Goal: Information Seeking & Learning: Check status

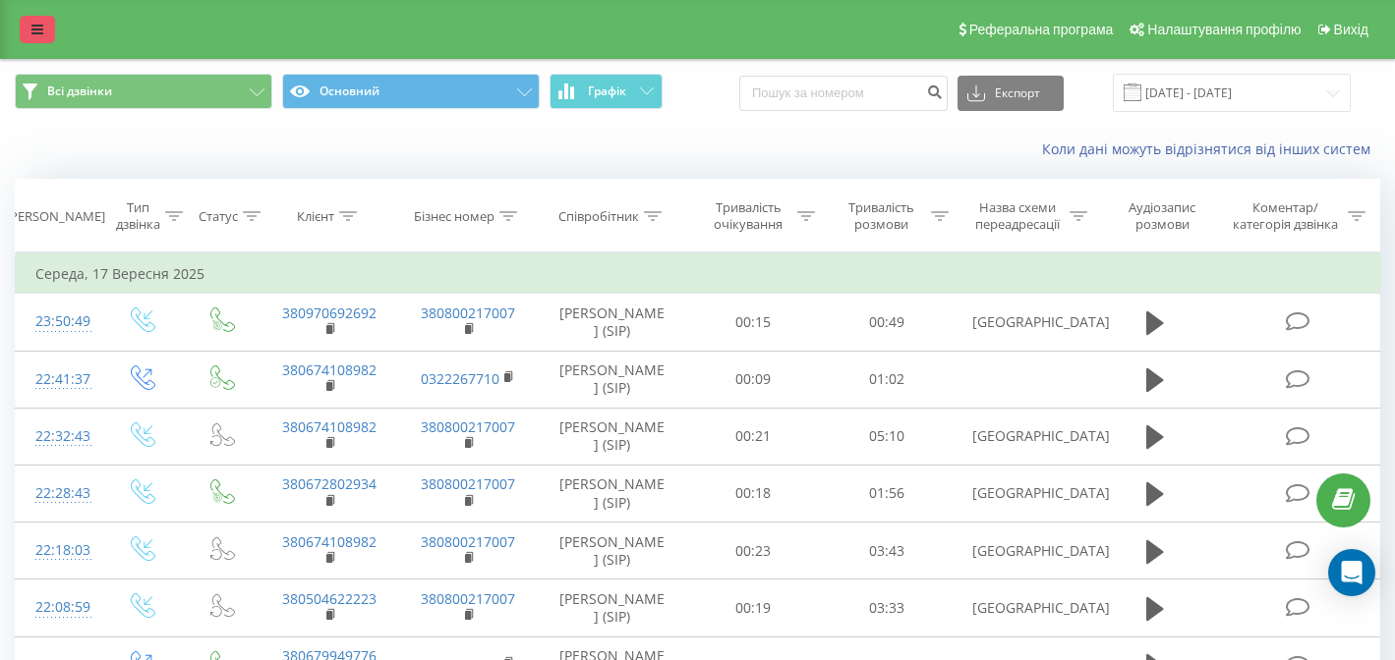
click at [40, 25] on icon at bounding box center [37, 30] width 12 height 14
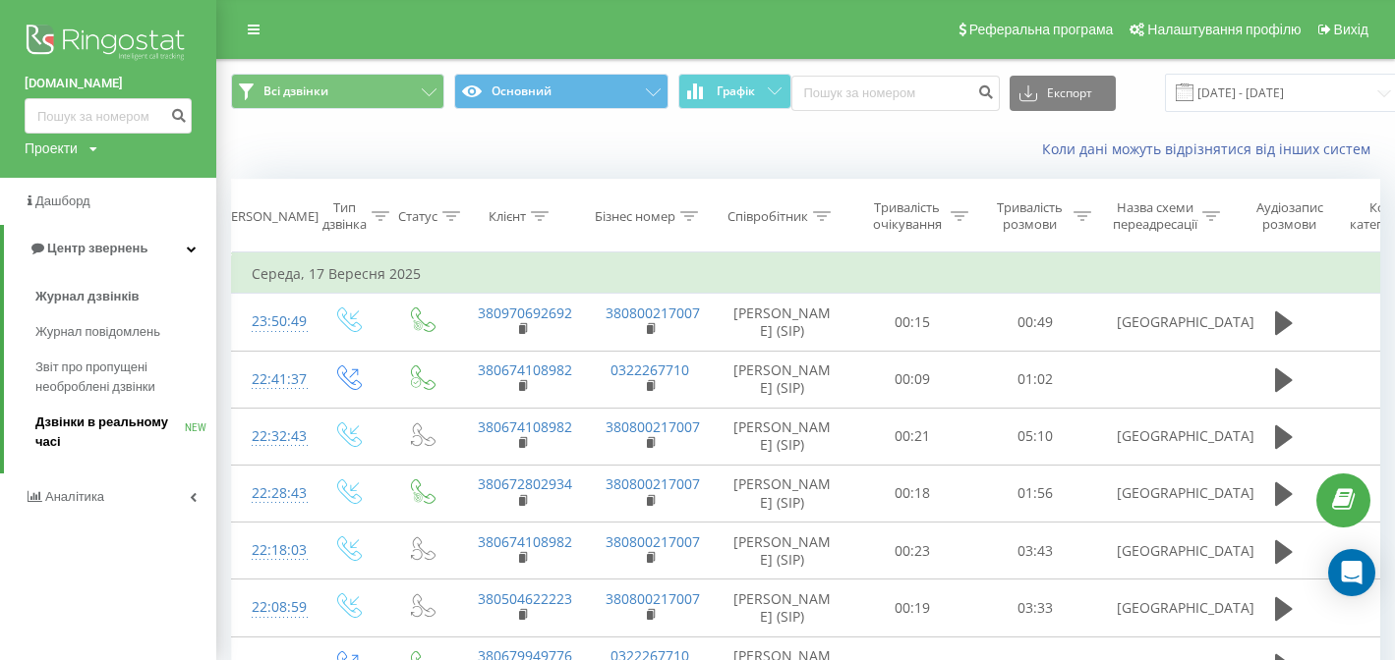
click at [134, 425] on span "Дзвінки в реальному часі" at bounding box center [109, 432] width 149 height 39
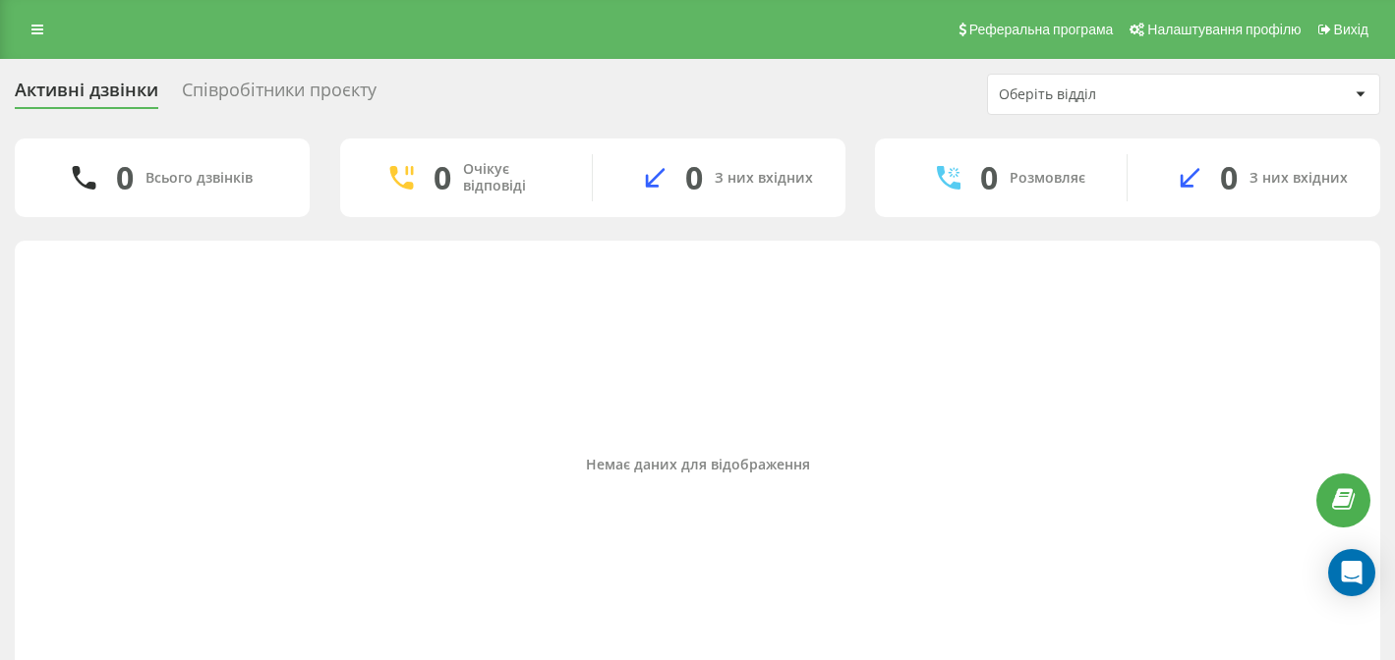
click at [291, 80] on div "Співробітники проєкту" at bounding box center [279, 95] width 195 height 30
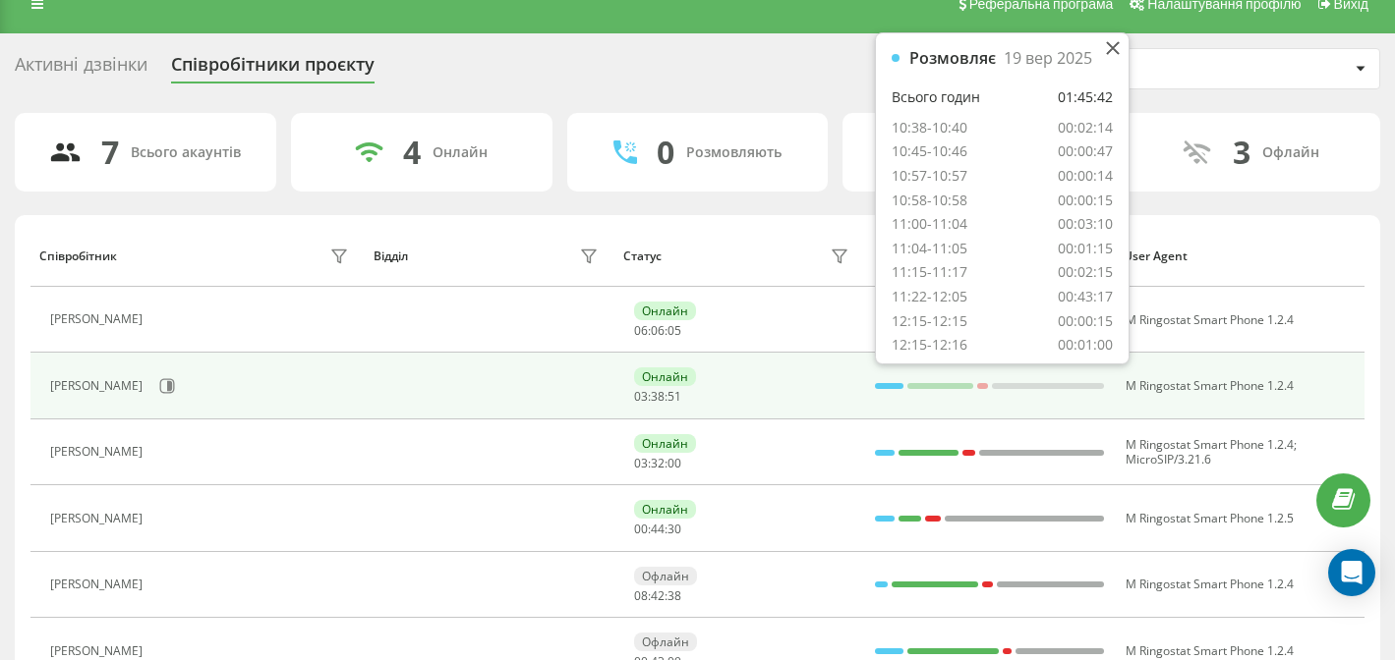
click at [890, 387] on div at bounding box center [889, 386] width 29 height 6
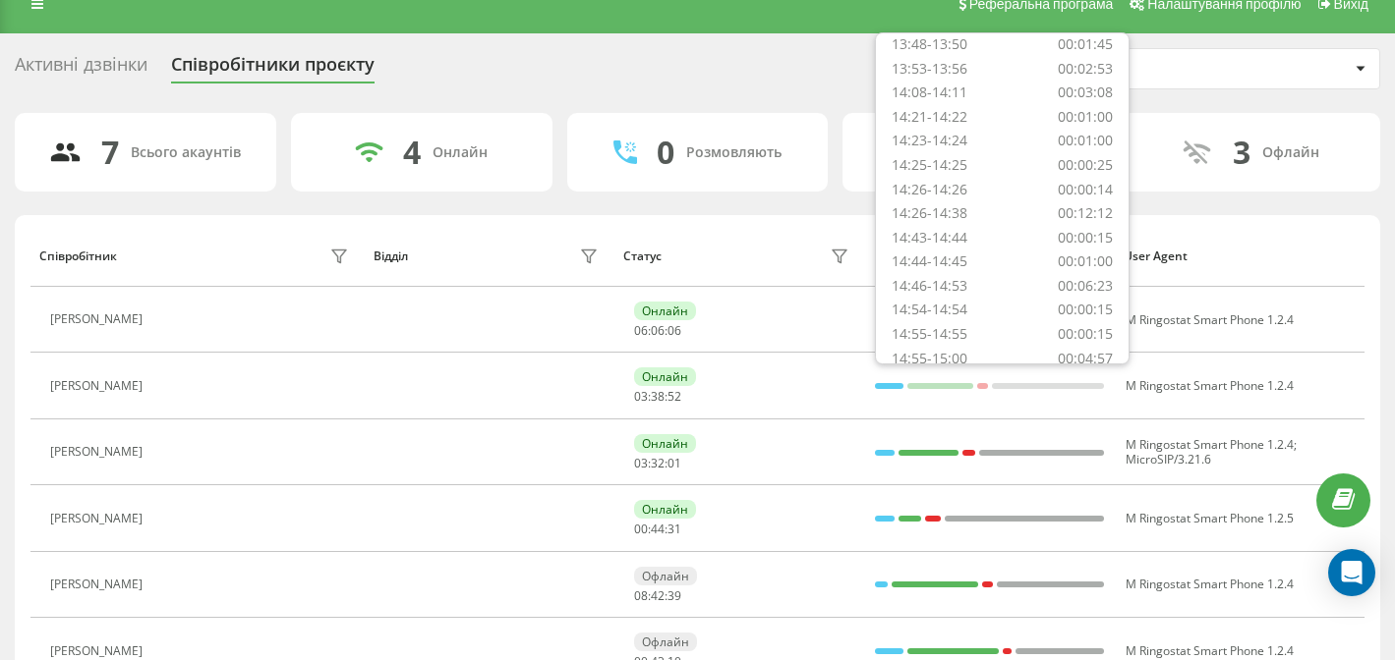
scroll to position [649, 0]
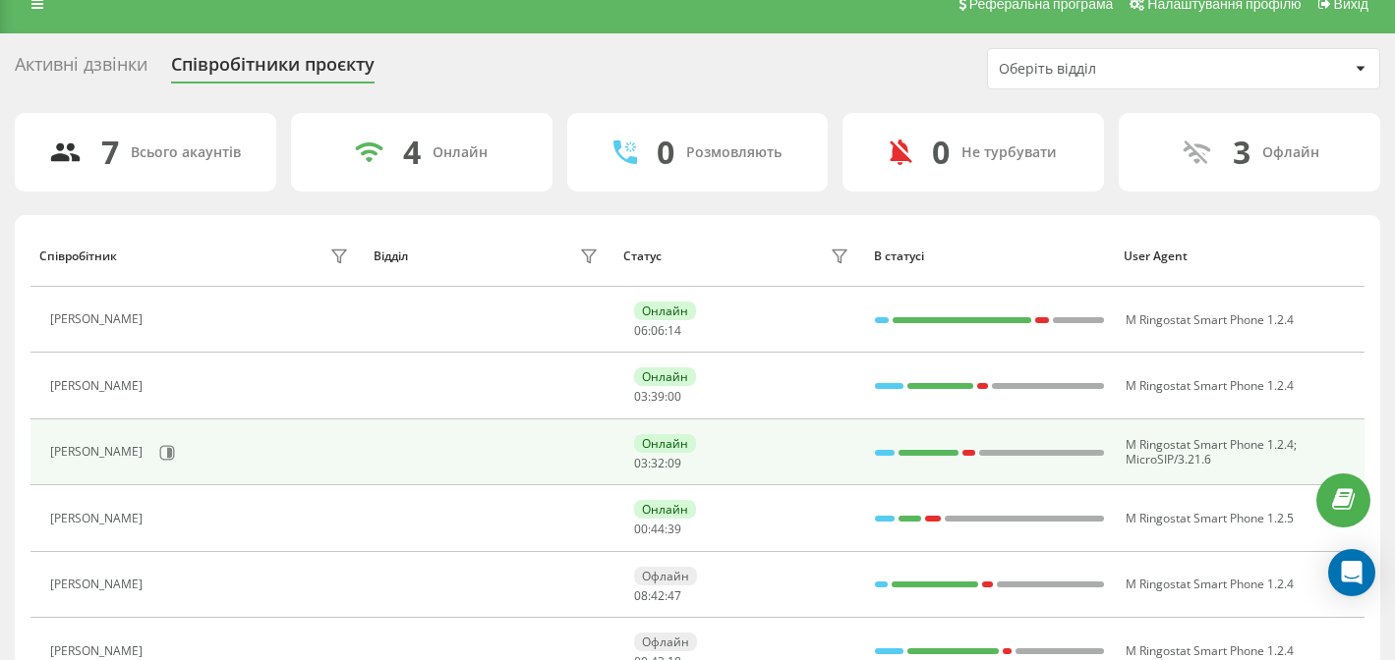
click at [883, 452] on div at bounding box center [885, 453] width 20 height 6
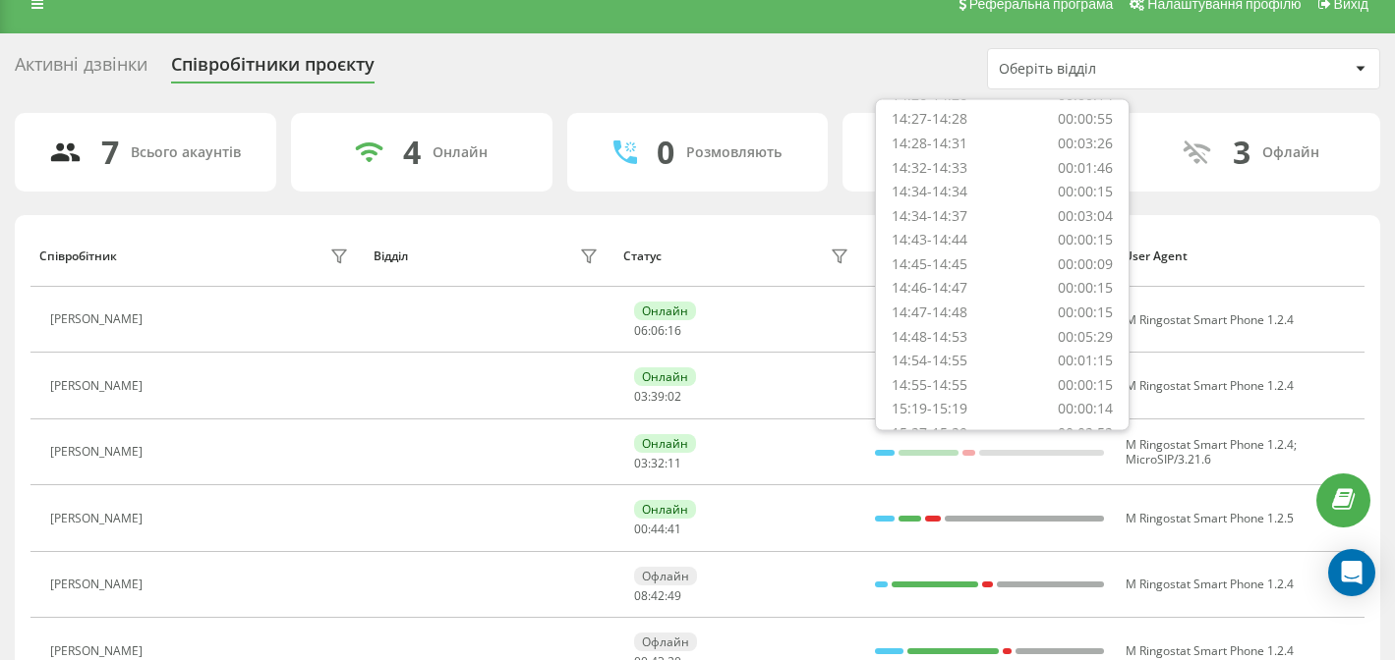
scroll to position [673, 0]
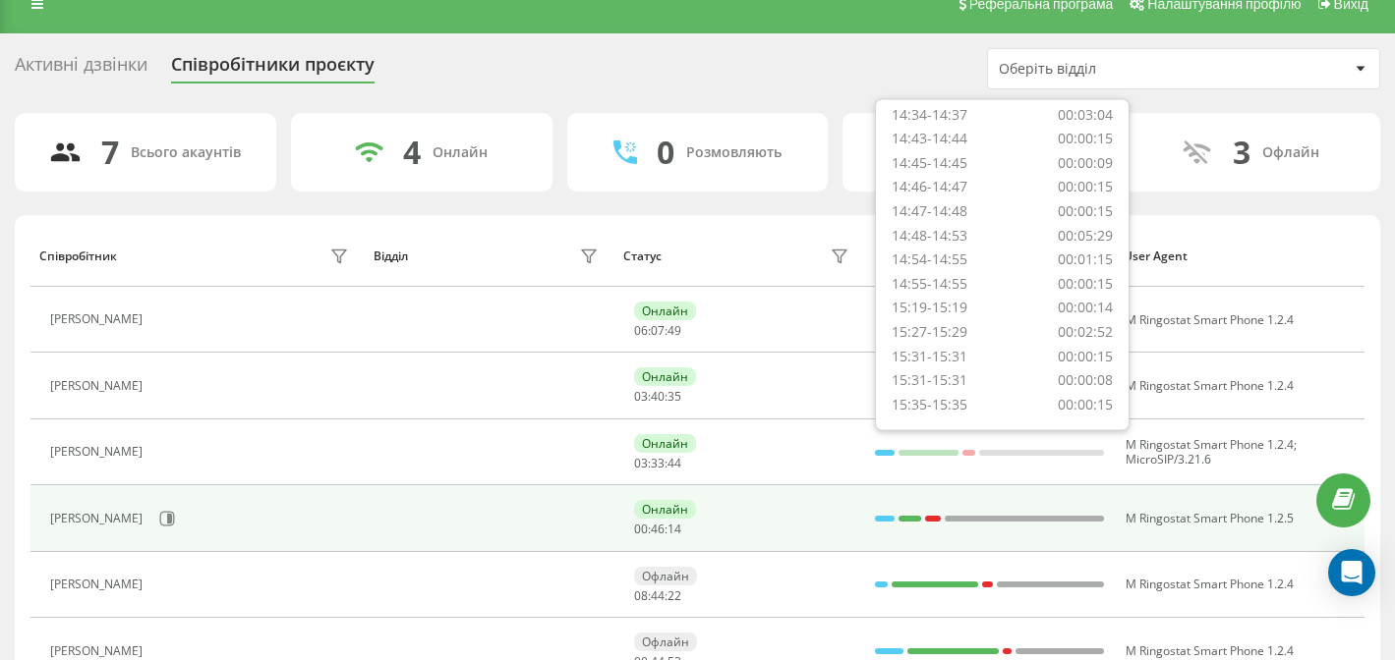
click at [536, 524] on td at bounding box center [489, 518] width 250 height 66
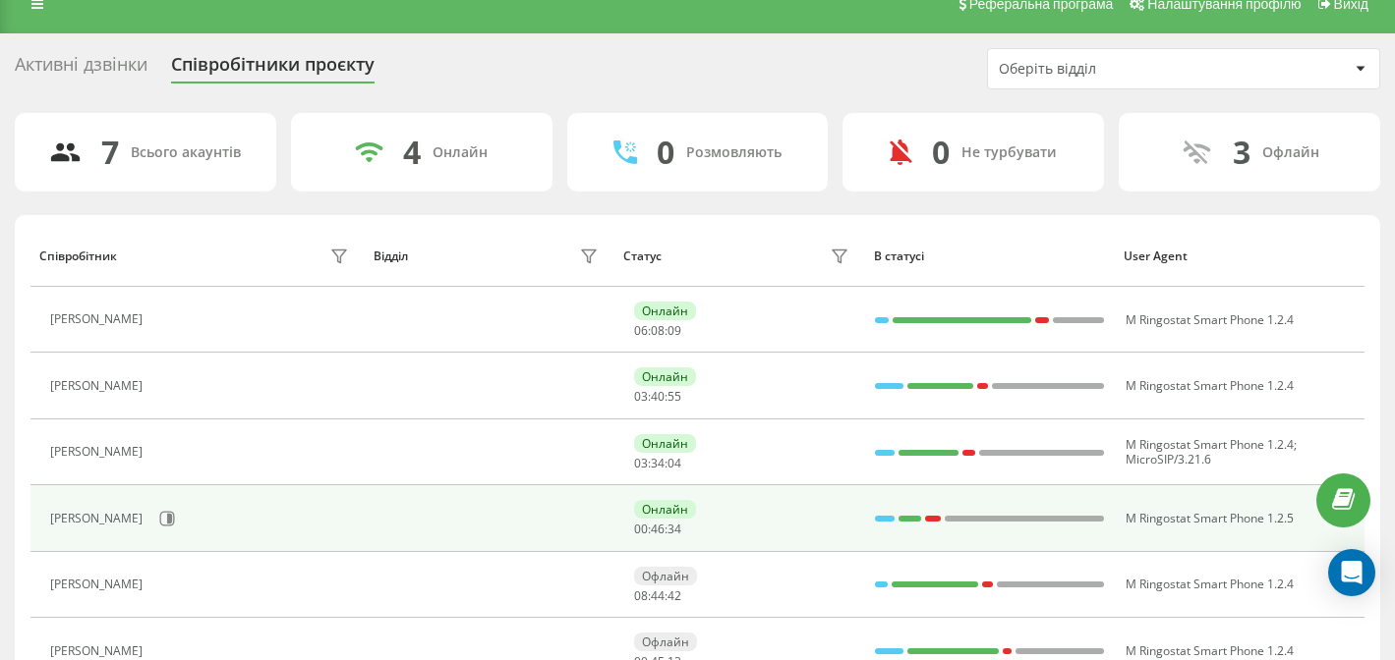
click at [891, 524] on div at bounding box center [885, 519] width 20 height 26
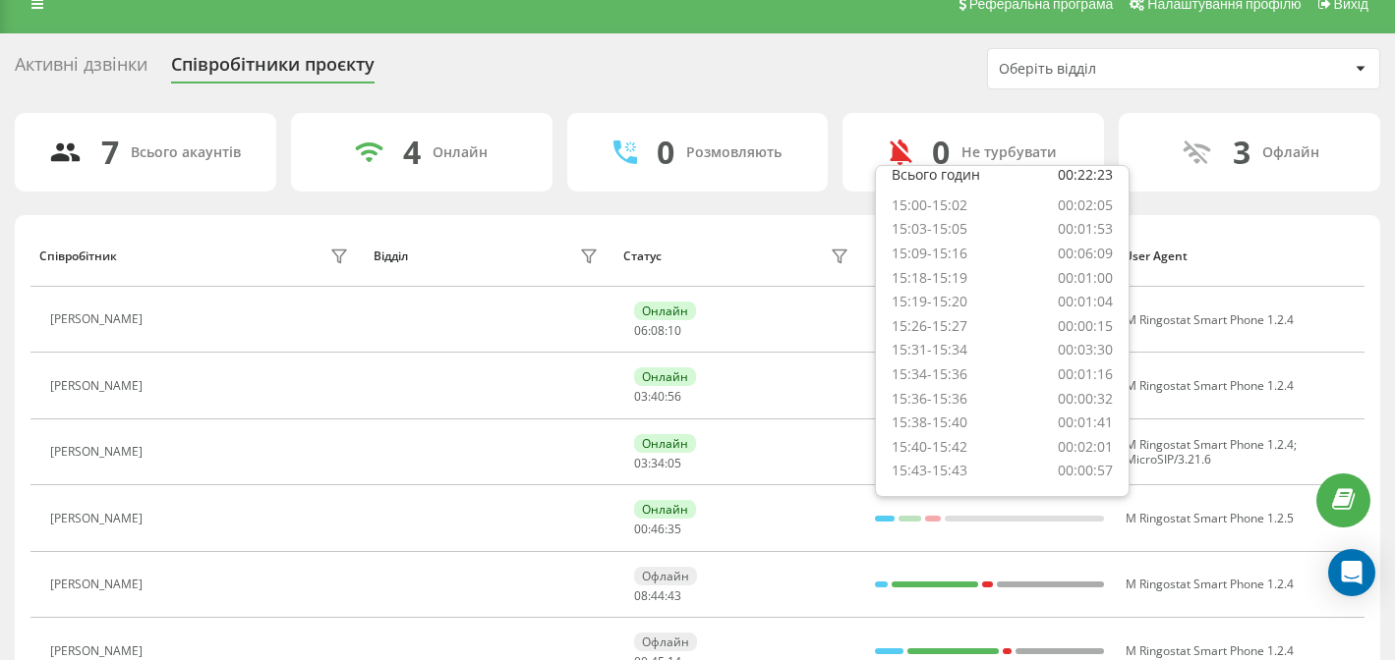
scroll to position [70, 0]
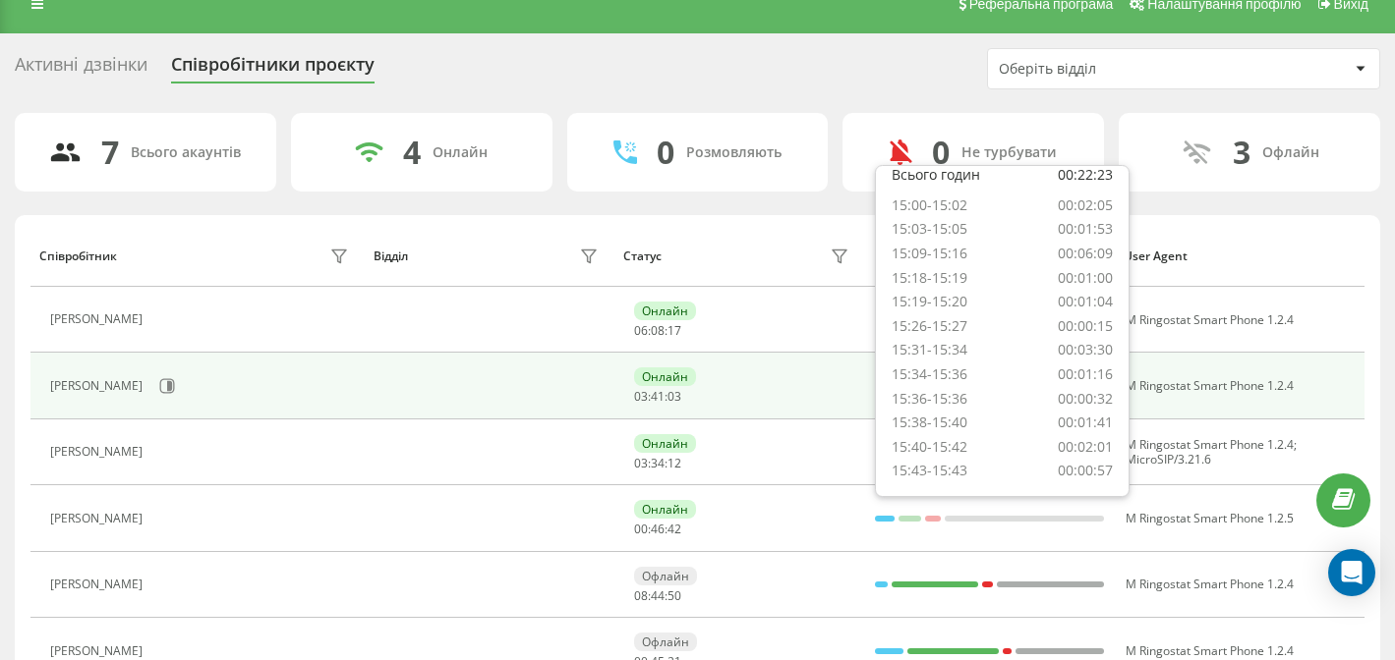
click at [828, 389] on div "Онлайн 03 : 41 : 03" at bounding box center [743, 386] width 219 height 36
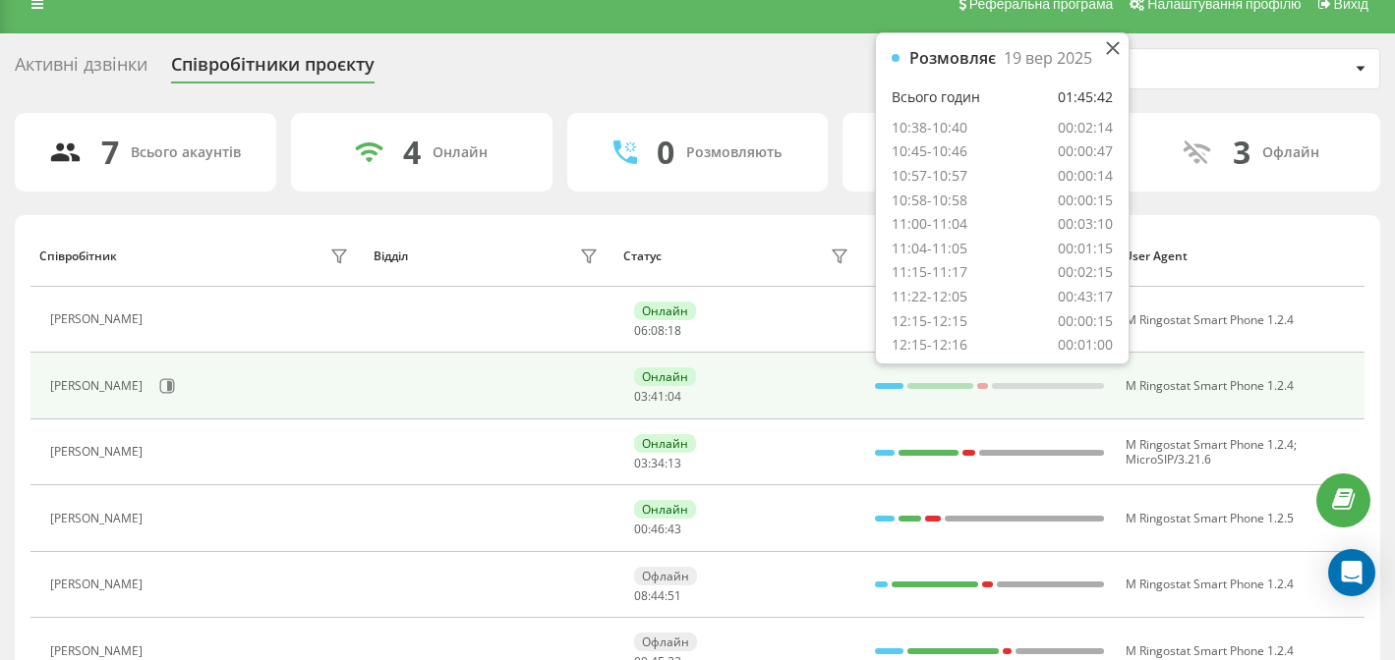
click at [885, 387] on div at bounding box center [889, 386] width 29 height 6
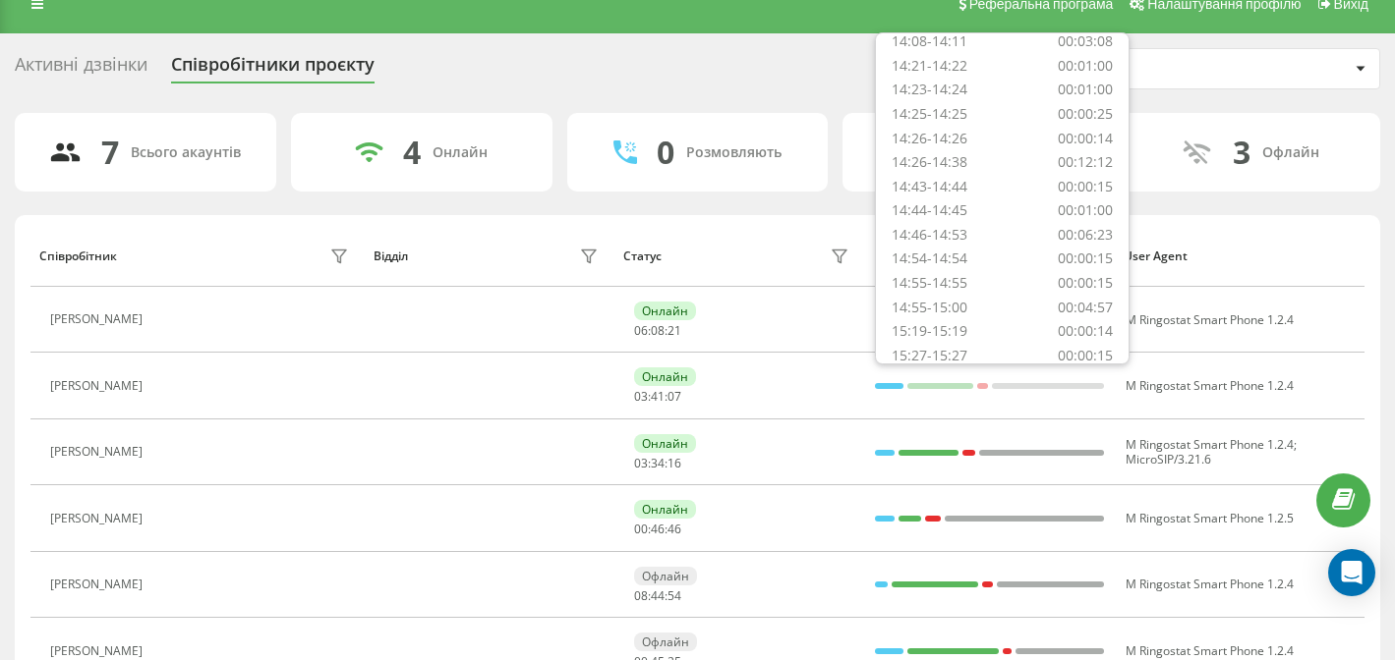
scroll to position [649, 0]
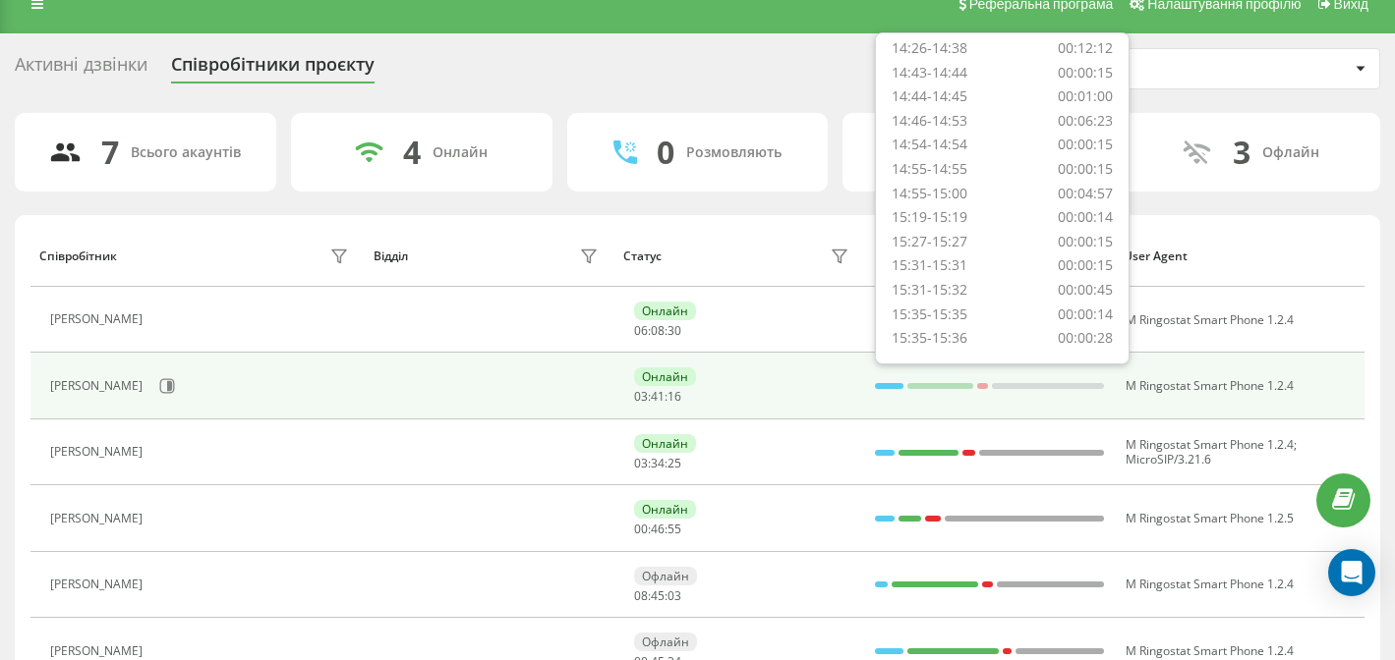
click at [801, 406] on td "Онлайн 03 : 41 : 16" at bounding box center [739, 386] width 250 height 66
